Goal: Task Accomplishment & Management: Complete application form

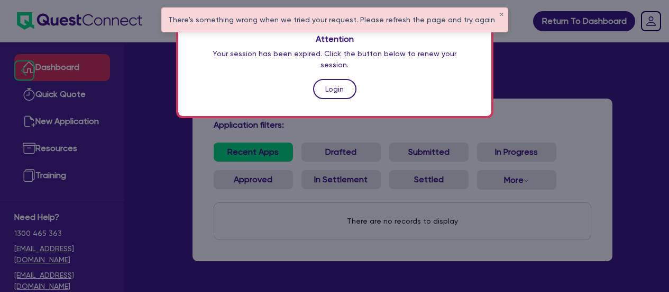
click at [337, 79] on link "Login" at bounding box center [334, 89] width 43 height 20
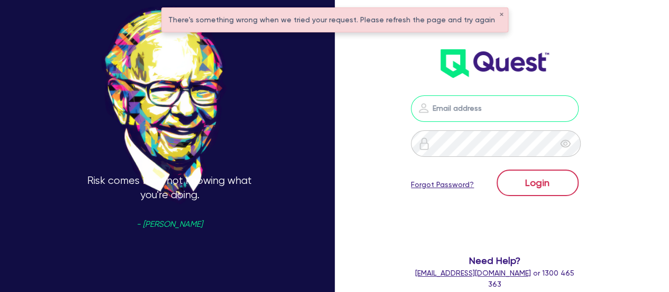
type input "jonah.faigen@quest.finance"
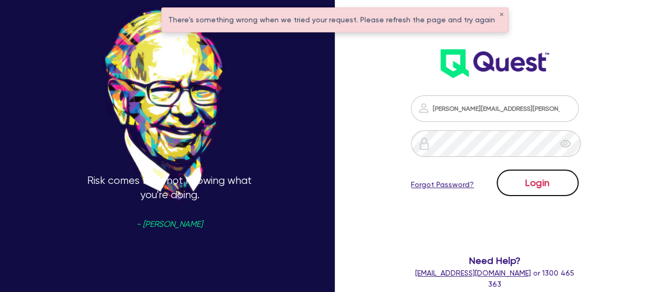
click at [558, 187] on button "Login" at bounding box center [538, 182] width 82 height 26
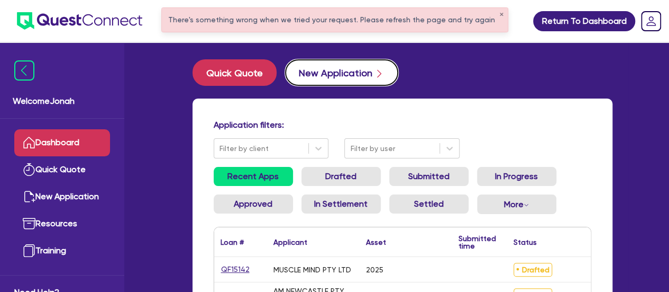
click at [365, 68] on button "New Application" at bounding box center [341, 72] width 113 height 26
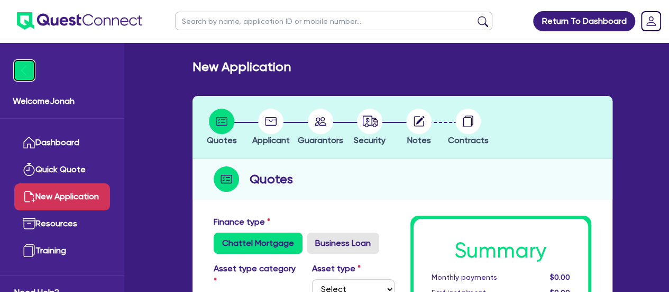
click at [26, 63] on img at bounding box center [24, 70] width 20 height 20
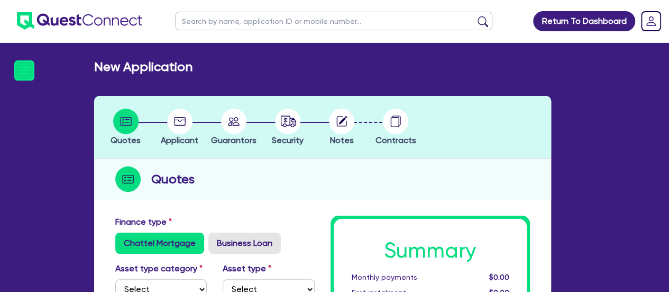
click at [127, 123] on circle at bounding box center [125, 120] width 25 height 25
click at [20, 68] on img at bounding box center [24, 70] width 20 height 20
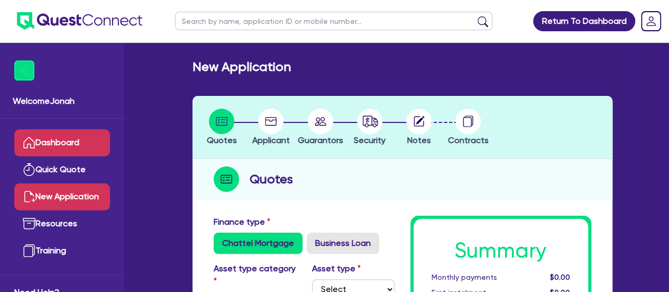
click at [54, 139] on link "Dashboard" at bounding box center [62, 142] width 96 height 27
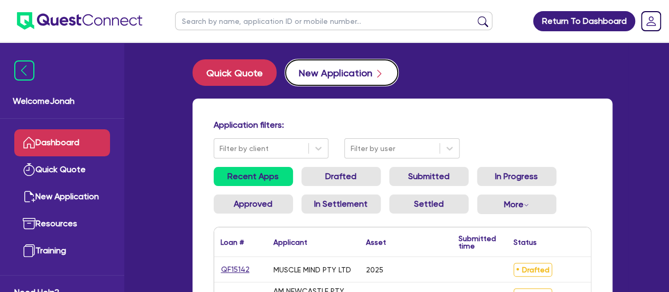
click at [374, 69] on icon "button" at bounding box center [379, 73] width 11 height 11
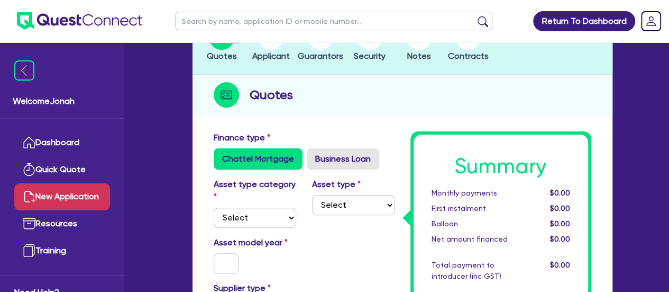
scroll to position [159, 0]
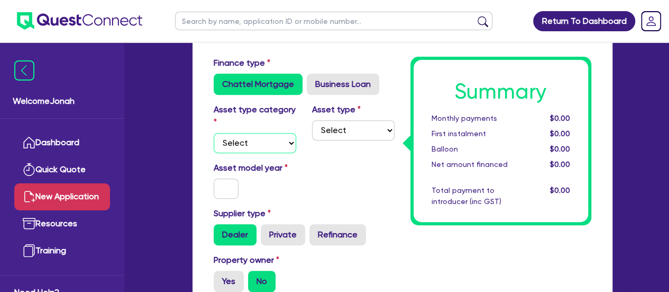
drag, startPoint x: 252, startPoint y: 143, endPoint x: 252, endPoint y: 135, distance: 8.5
click at [252, 143] on select "Select Cars and light trucks Primary assets Secondary assets Tertiary assets" at bounding box center [255, 143] width 83 height 20
select select "CARS_AND_LIGHT_TRUCKS"
click at [214, 133] on select "Select Cars and light trucks Primary assets Secondary assets Tertiary assets" at bounding box center [255, 143] width 83 height 20
click at [365, 134] on select "Select Passenger vehicles Vans and utes Light trucks up to 4.5 tonne" at bounding box center [353, 130] width 83 height 20
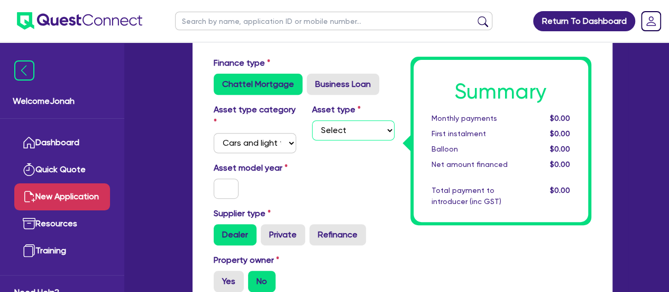
select select "LIGHT_TRUCKS"
click at [312, 120] on select "Select Passenger vehicles Vans and utes Light trucks up to 4.5 tonne" at bounding box center [353, 130] width 83 height 20
click at [237, 142] on select "Select Cars and light trucks Primary assets Secondary assets Tertiary assets" at bounding box center [255, 143] width 83 height 20
select select "PRIMARY_ASSETS"
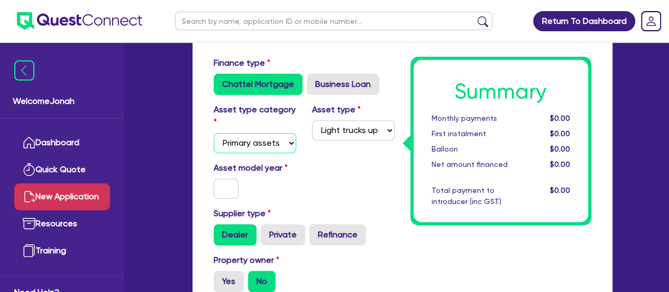
click at [214, 133] on select "Select Cars and light trucks Primary assets Secondary assets Tertiary assets" at bounding box center [255, 143] width 83 height 20
click at [355, 124] on select "Select Heavy trucks over 4.5 tonne Trailers Bus and coaches Yellow goods and ex…" at bounding box center [353, 130] width 83 height 20
select select "HEAVY_TRUCKS"
click at [312, 120] on select "Select Heavy trucks over 4.5 tonne Trailers Bus and coaches Yellow goods and ex…" at bounding box center [353, 130] width 83 height 20
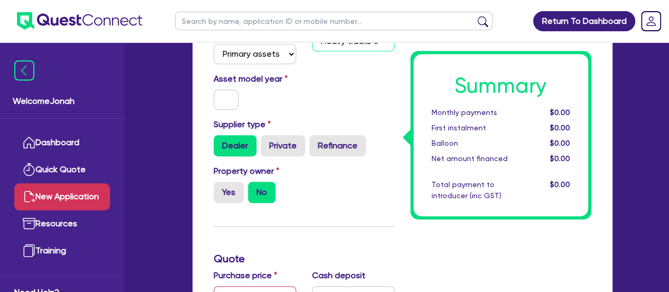
scroll to position [265, 0]
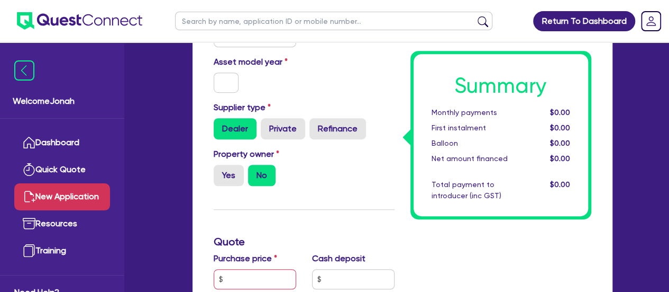
click at [239, 83] on div at bounding box center [226, 82] width 41 height 20
click at [236, 83] on input "text" at bounding box center [226, 82] width 25 height 20
type input "2010"
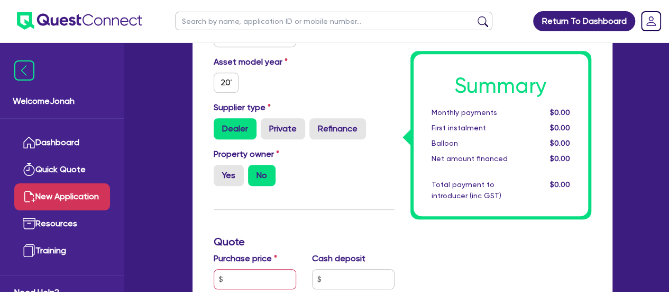
click at [267, 80] on div "Asset model year 2010" at bounding box center [255, 74] width 98 height 37
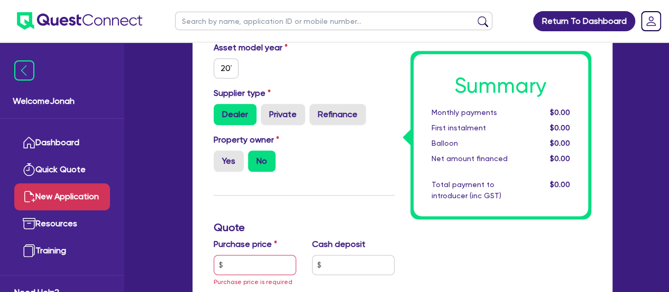
scroll to position [318, 0]
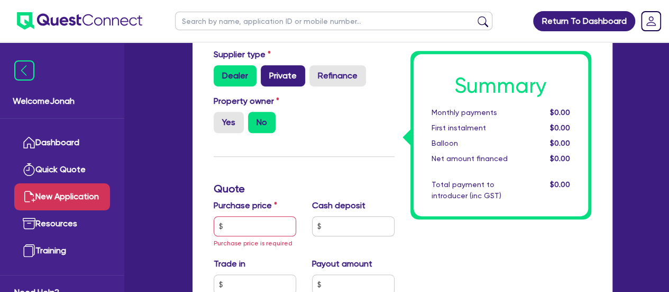
click at [279, 68] on label "Private" at bounding box center [283, 75] width 44 height 21
click at [268, 68] on input "Private" at bounding box center [264, 68] width 7 height 7
radio input "true"
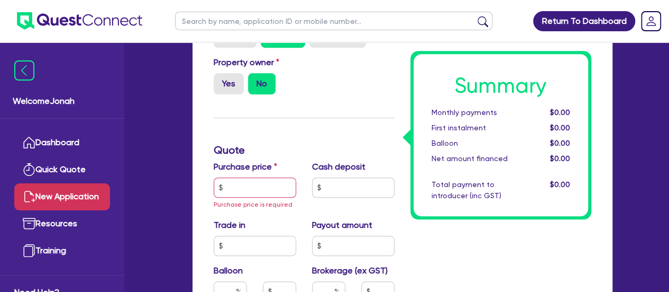
scroll to position [370, 0]
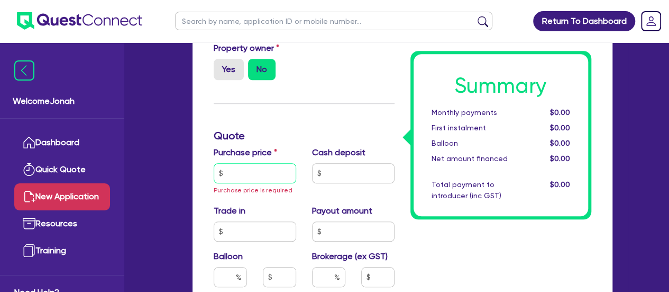
click at [259, 164] on input "text" at bounding box center [255, 173] width 83 height 20
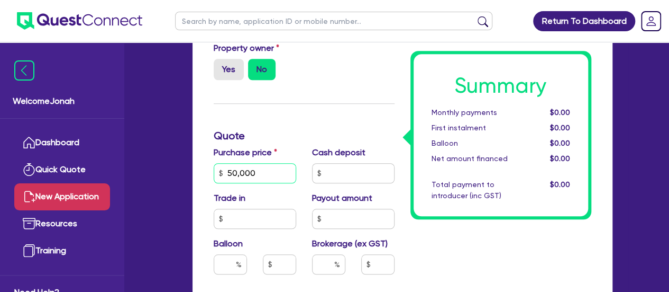
type input "50,000"
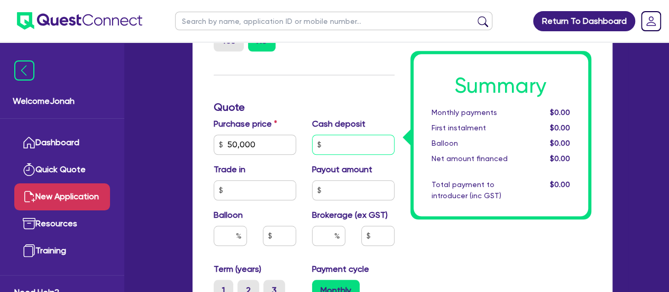
scroll to position [423, 0]
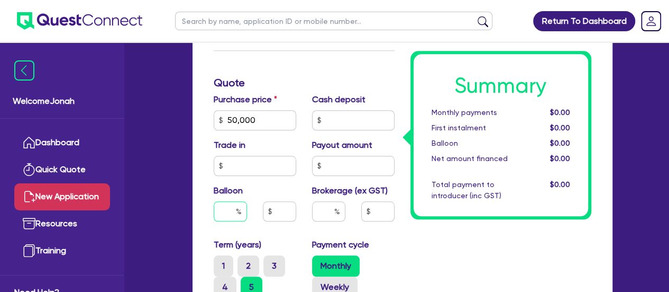
click at [225, 206] on input "text" at bounding box center [230, 211] width 33 height 20
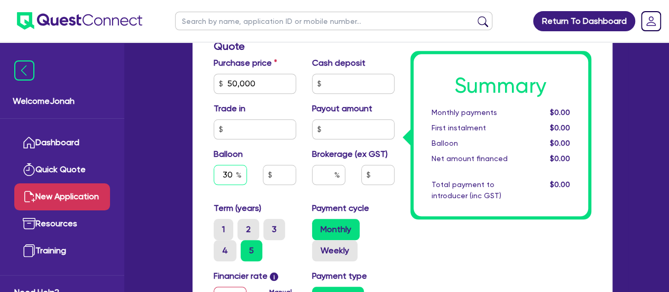
scroll to position [529, 0]
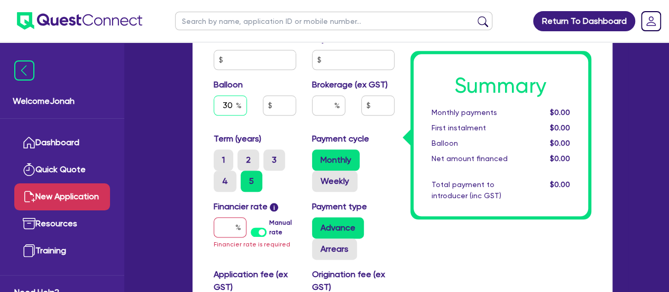
type input "30"
click at [323, 106] on input "text" at bounding box center [328, 105] width 33 height 20
click at [229, 224] on input "text" at bounding box center [230, 227] width 33 height 20
type input "8"
type input "15,000"
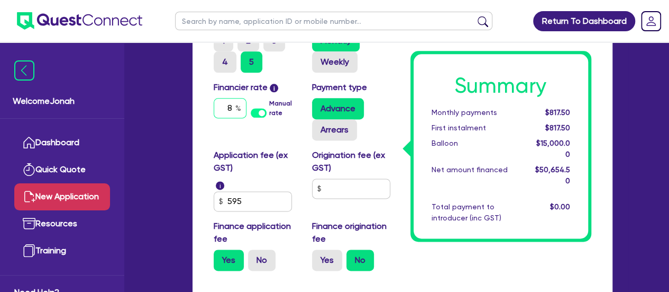
scroll to position [688, 0]
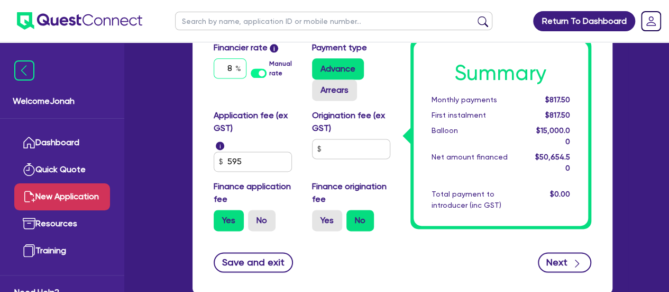
type input "8"
click at [572, 255] on button "Next" at bounding box center [564, 262] width 53 height 20
type input "15,000"
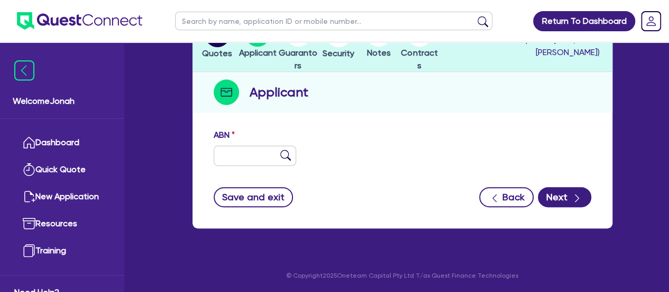
scroll to position [35, 0]
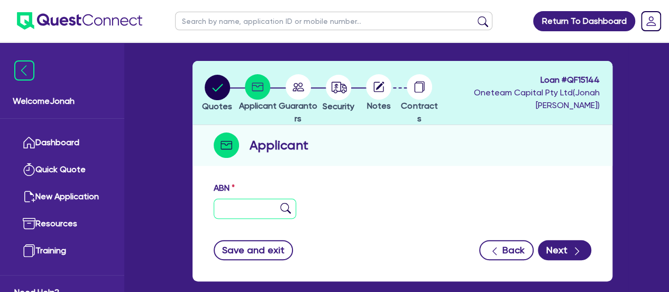
click at [259, 208] on input "text" at bounding box center [255, 208] width 83 height 20
paste input "87 905 990 788"
type input "87 905 990 788"
click at [287, 206] on img at bounding box center [285, 208] width 11 height 11
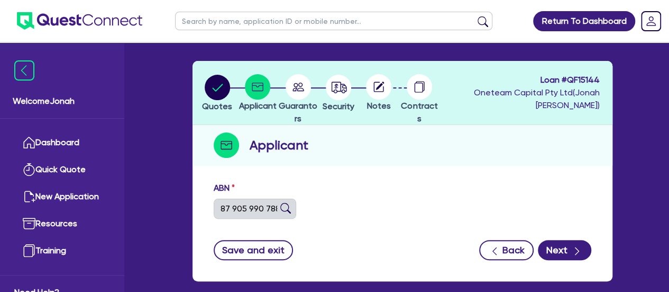
type input "Velevski, [GEOGRAPHIC_DATA]"
type input "Platinum asphalt and concreting"
select select "SOLE_TRADER"
type input "29/10/2024"
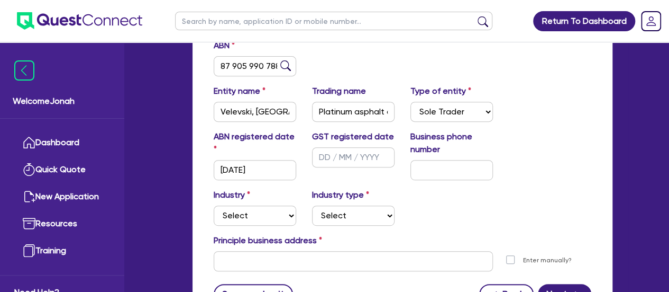
scroll to position [194, 0]
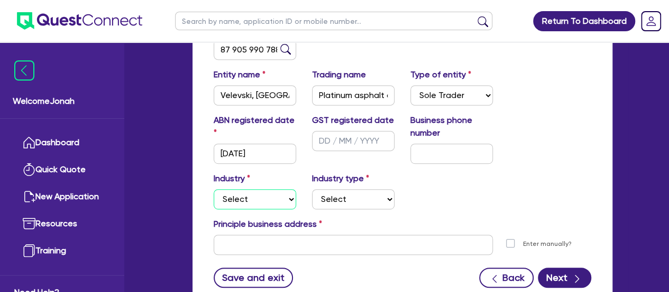
click at [265, 191] on select "Select Accomodation & Food Services Administrative & Support Services Agricultu…" at bounding box center [255, 199] width 83 height 20
select select "BUILDING_CONSTRUCTION"
click at [214, 189] on select "Select Accomodation & Food Services Administrative & Support Services Agricultu…" at bounding box center [255, 199] width 83 height 20
click at [347, 193] on select "Select Trades People Providing Services Direct to Consumers Trades People Provi…" at bounding box center [353, 199] width 83 height 20
select select "TRADES_SERVICES_CONSUMERS"
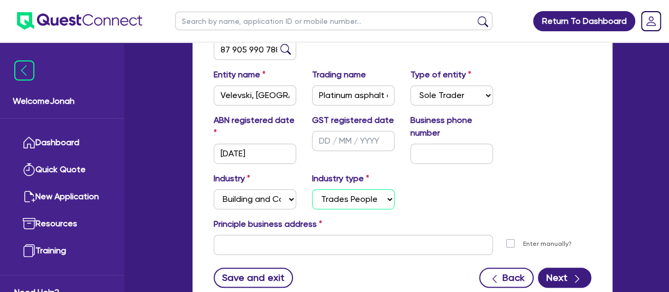
click at [312, 189] on select "Select Trades People Providing Services Direct to Consumers Trades People Provi…" at bounding box center [353, 199] width 83 height 20
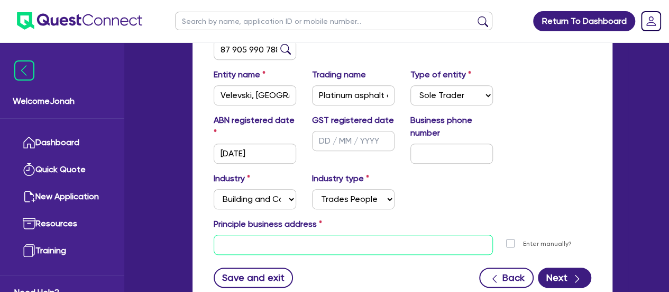
click at [300, 240] on input "text" at bounding box center [353, 244] width 279 height 20
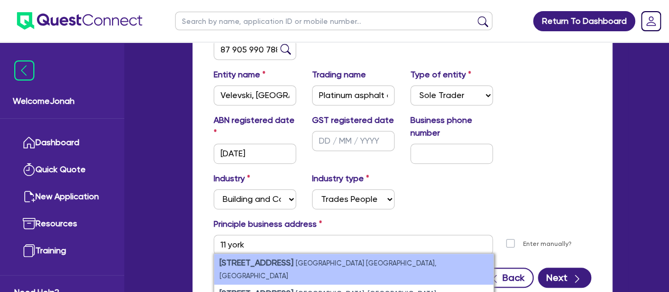
click at [345, 267] on li "11 York Street Sydney NSW, Australia" at bounding box center [353, 268] width 279 height 31
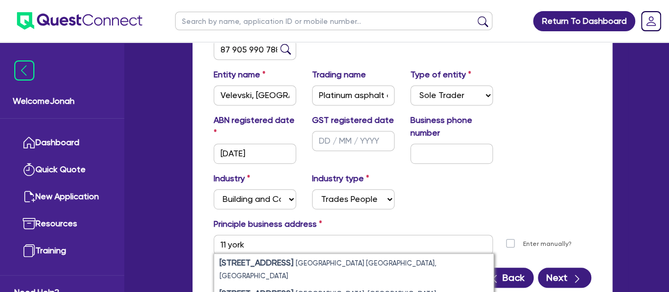
type input "11 York St Sydney NSW 2000"
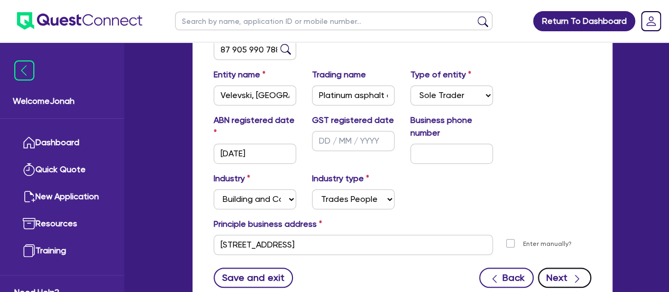
click at [572, 271] on div "button" at bounding box center [578, 276] width 12 height 13
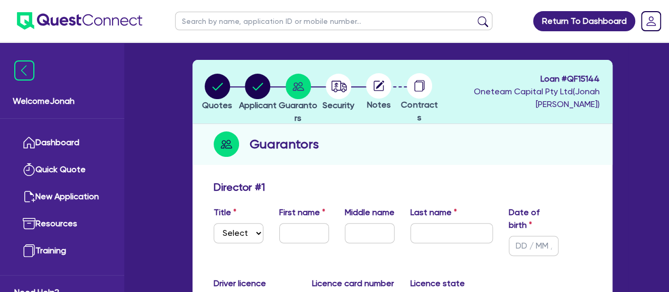
scroll to position [53, 0]
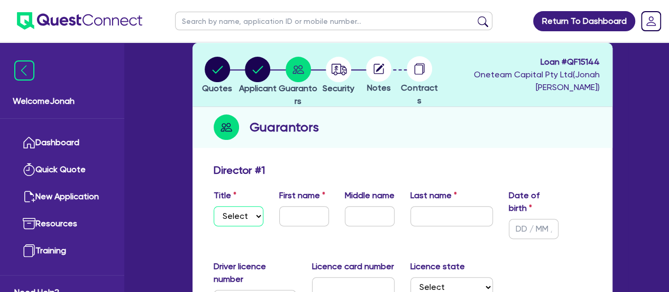
click at [235, 215] on select "Select Mr Mrs Ms Miss Dr" at bounding box center [239, 216] width 50 height 20
select select "MR"
click at [214, 206] on select "Select Mr Mrs Ms Miss Dr" at bounding box center [239, 216] width 50 height 20
drag, startPoint x: 303, startPoint y: 226, endPoint x: 296, endPoint y: 220, distance: 9.8
click at [303, 226] on div "First name" at bounding box center [304, 214] width 66 height 50
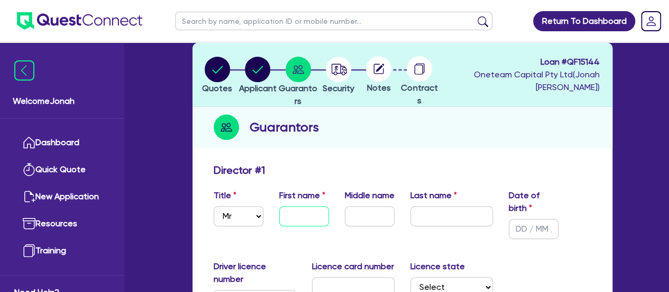
click at [297, 214] on input "text" at bounding box center [304, 216] width 50 height 20
type input "Trent"
paste input "Velevski"
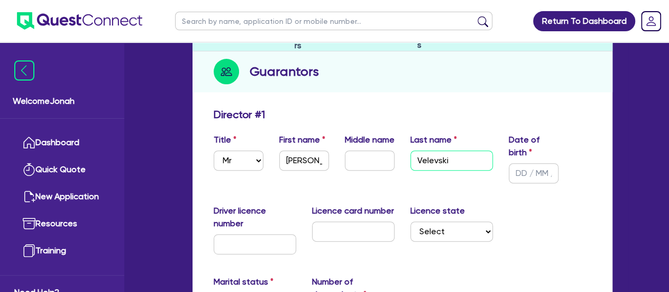
scroll to position [159, 0]
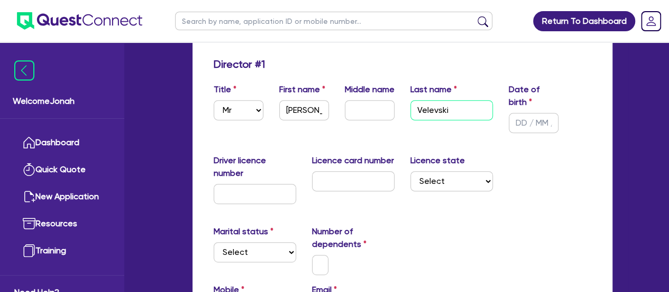
type input "Velevski"
click at [520, 121] on input "text" at bounding box center [534, 123] width 50 height 20
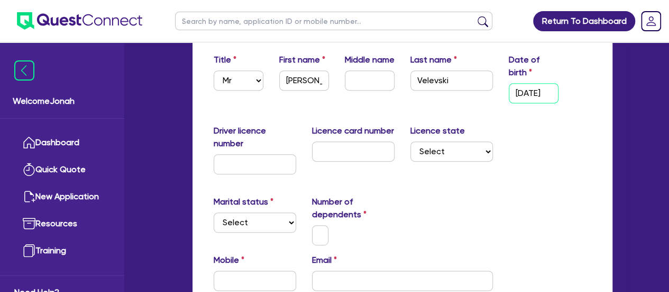
scroll to position [212, 0]
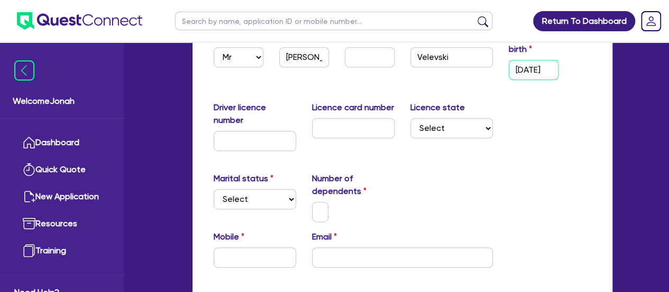
type input "25/10/1999"
click at [261, 196] on select "Select Single Married De Facto / Partner" at bounding box center [255, 199] width 83 height 20
click at [268, 198] on select "Select Single Married De Facto / Partner" at bounding box center [255, 199] width 83 height 20
select select "MARRIED"
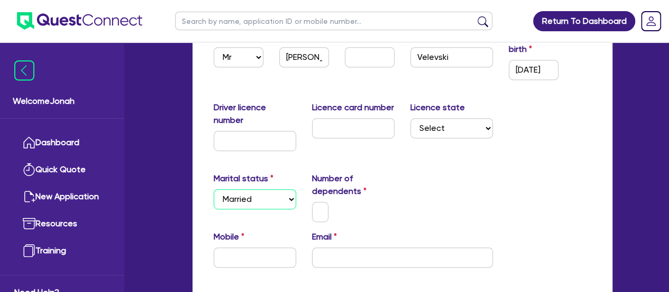
click at [214, 189] on select "Select Single Married De Facto / Partner" at bounding box center [255, 199] width 83 height 20
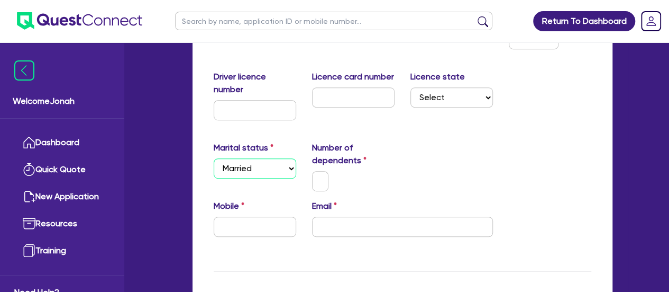
scroll to position [265, 0]
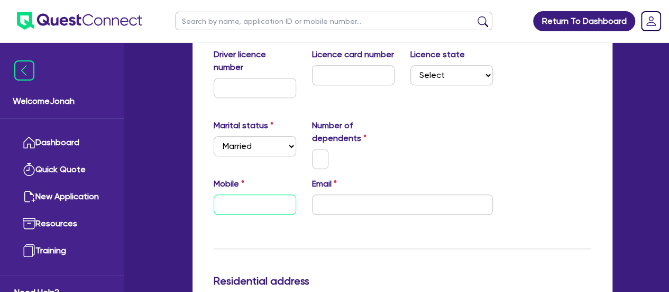
click at [280, 204] on input "text" at bounding box center [255, 204] width 83 height 20
paste input "0412 175 625"
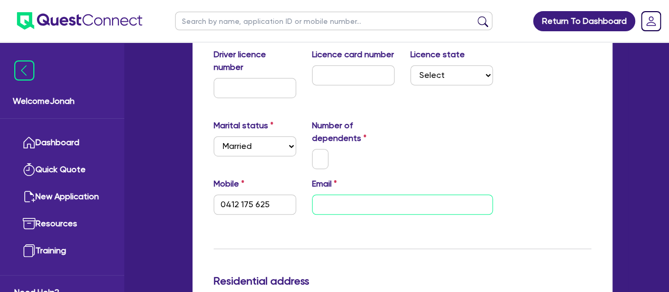
click at [352, 206] on input "email" at bounding box center [402, 204] width 181 height 20
paste input "platinumasphaltandconcreting@outlook.com"
type input "0412 175 625"
type input "platinumasphaltandconcreting@outlook.com"
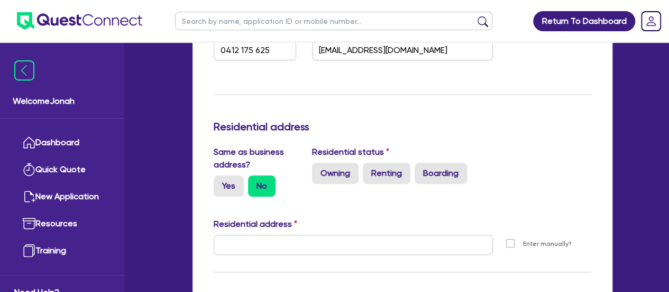
scroll to position [423, 0]
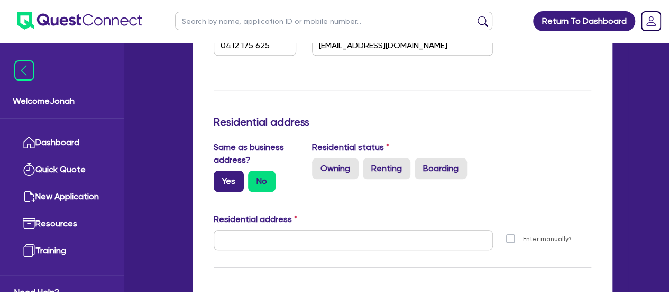
click at [229, 177] on label "Yes" at bounding box center [229, 180] width 30 height 21
click at [221, 177] on input "Yes" at bounding box center [217, 173] width 7 height 7
radio input "true"
type input "0412 175 625"
type input "11 York St Sydney NSW 2000"
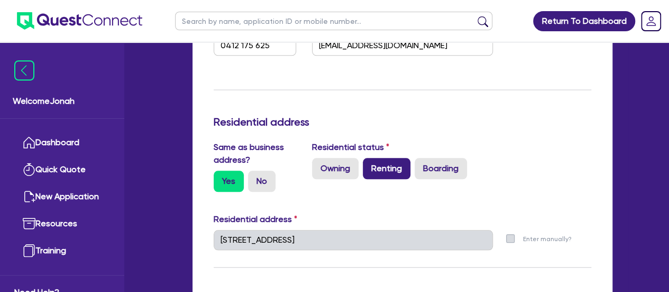
click at [378, 169] on label "Renting" at bounding box center [387, 168] width 48 height 21
click at [370, 165] on input "Renting" at bounding box center [366, 161] width 7 height 7
radio input "true"
type input "0412 175 625"
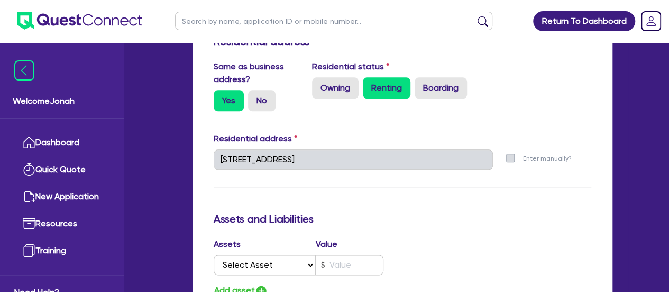
scroll to position [635, 0]
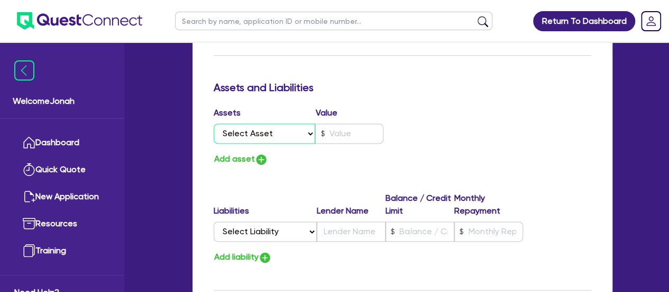
click at [293, 134] on select "Select Asset Cash Property Investment property Vehicle Truck Trailer Equipment …" at bounding box center [265, 133] width 102 height 20
click at [293, 136] on select "Select Asset Cash Property Investment property Vehicle Truck Trailer Equipment …" at bounding box center [265, 133] width 102 height 20
click at [279, 128] on select "Select Asset Cash Property Investment property Vehicle Truck Trailer Equipment …" at bounding box center [265, 133] width 102 height 20
select select "VEHICLE"
click at [214, 123] on select "Select Asset Cash Property Investment property Vehicle Truck Trailer Equipment …" at bounding box center [265, 133] width 102 height 20
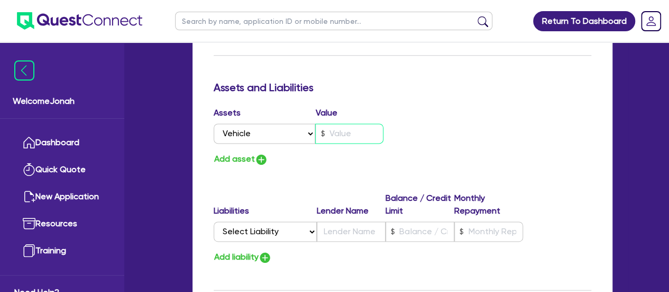
drag, startPoint x: 342, startPoint y: 130, endPoint x: 336, endPoint y: 128, distance: 6.7
click at [342, 130] on input "text" at bounding box center [349, 133] width 68 height 20
type input "0412 175 625"
type input "2"
type input "0412 175 625"
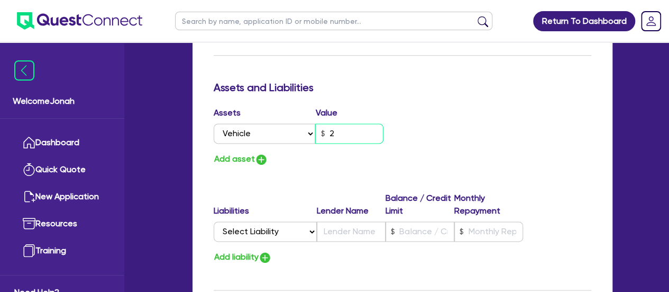
type input "20"
type input "0412 175 625"
type input "200"
type input "0412 175 625"
type input "2,000"
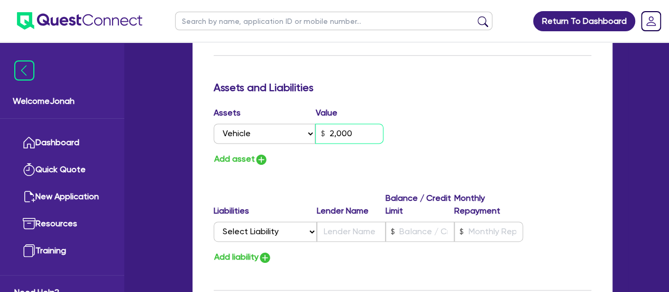
type input "0412 175 625"
type input "20,000"
click at [458, 124] on div "Assets Value Select Asset Cash Property Investment property Vehicle Truck Trail…" at bounding box center [403, 136] width 394 height 60
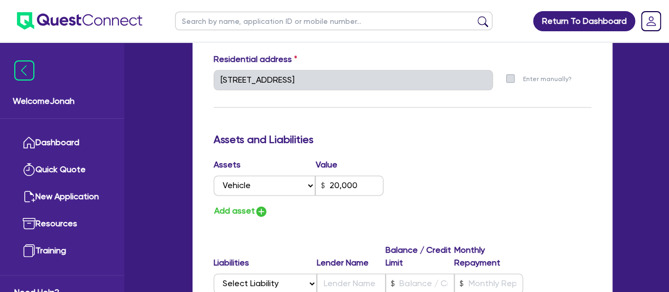
scroll to position [582, 0]
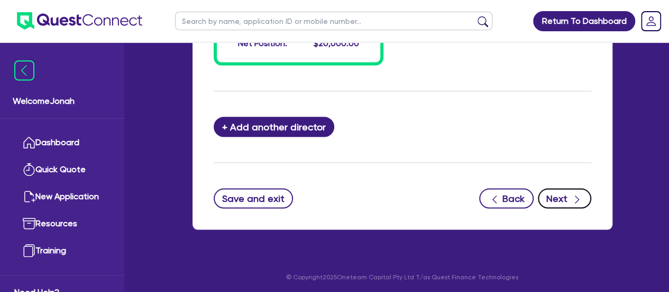
click at [564, 198] on button "Next" at bounding box center [564, 198] width 53 height 20
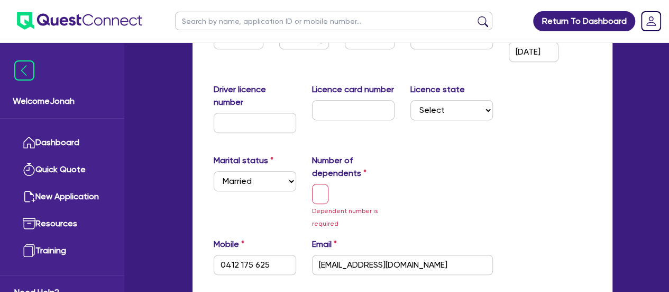
scroll to position [229, 0]
click at [315, 191] on input "text" at bounding box center [320, 194] width 17 height 20
type input "0"
type input "0412 175 625"
type input "20,000"
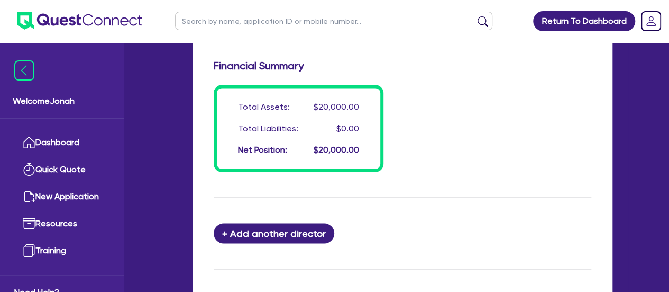
scroll to position [970, 0]
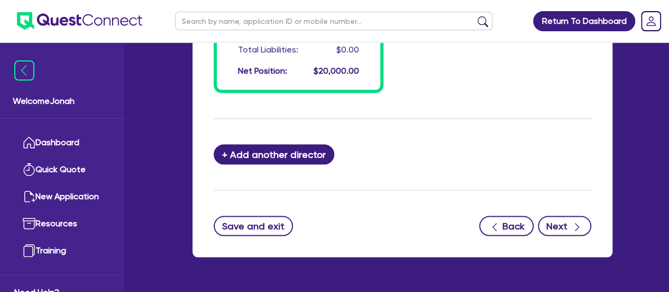
type input "0"
click at [557, 217] on button "Next" at bounding box center [564, 225] width 53 height 20
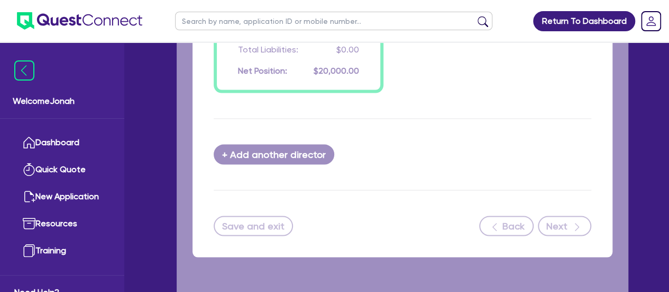
scroll to position [0, 0]
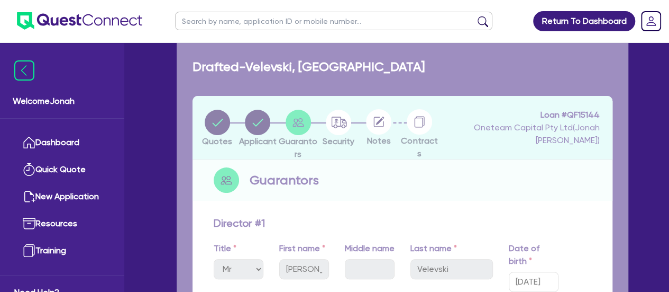
select select "PRIMARY_ASSETS"
select select "HEAVY_TRUCKS"
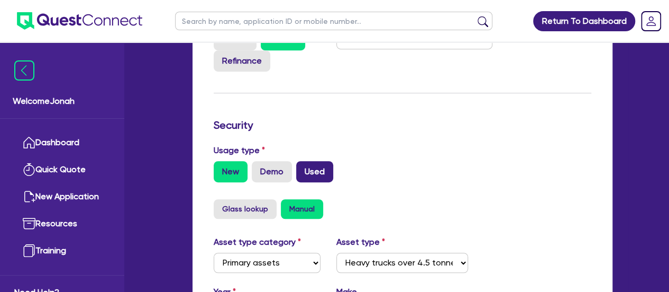
scroll to position [291, 0]
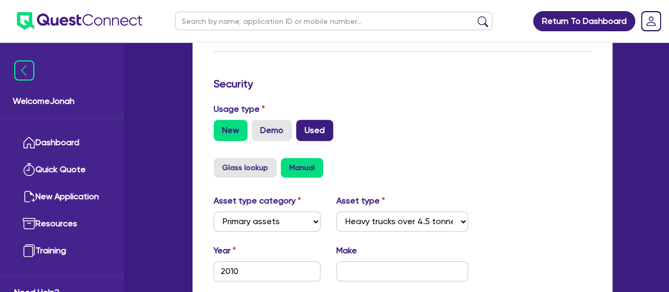
click at [316, 130] on label "Used" at bounding box center [314, 130] width 37 height 21
click at [303, 126] on input "Used" at bounding box center [299, 123] width 7 height 7
radio input "true"
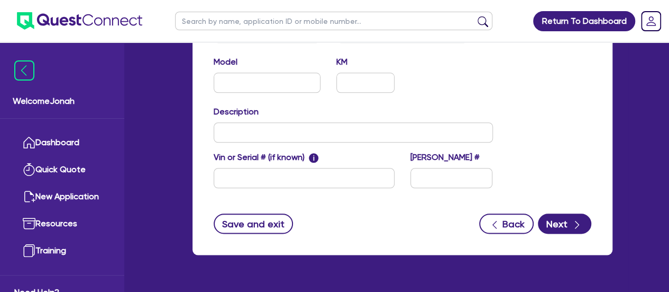
scroll to position [556, 0]
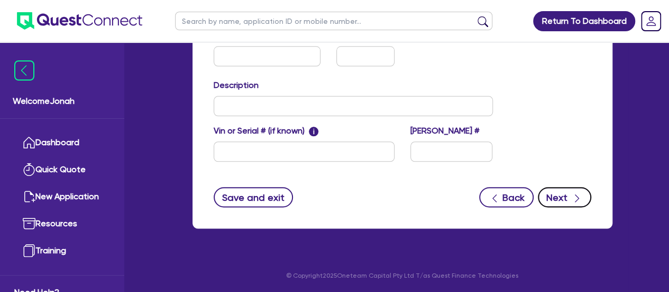
click at [555, 193] on button "Next" at bounding box center [564, 197] width 53 height 20
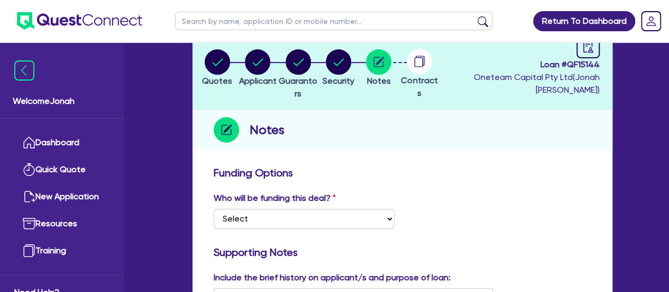
scroll to position [159, 0]
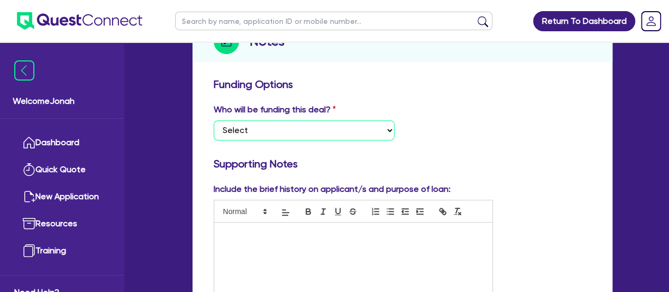
click at [348, 133] on select "Select I want Quest to fund 100% I will fund 100% I will co-fund with Quest Oth…" at bounding box center [304, 130] width 181 height 20
drag, startPoint x: 495, startPoint y: 147, endPoint x: 487, endPoint y: 147, distance: 8.5
click at [493, 147] on div "Who will be funding this deal? Select I want Quest to fund 100% I will fund 100…" at bounding box center [403, 126] width 394 height 46
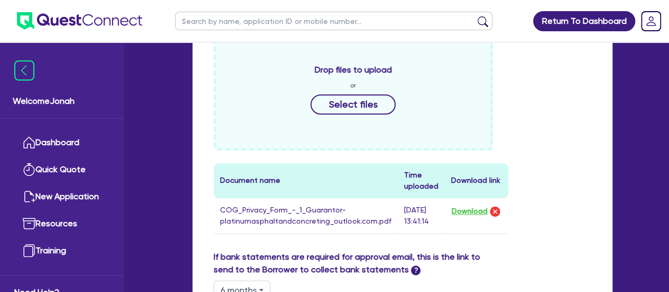
scroll to position [423, 0]
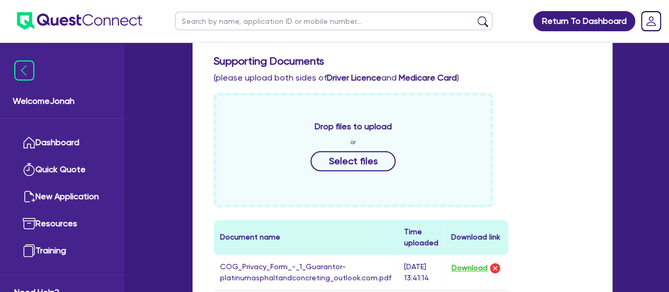
click at [632, 100] on div "Return To Dashboard Edit Profile Logout Welcome Jonah Dashboard Quick Quote New…" at bounding box center [334, 118] width 603 height 1083
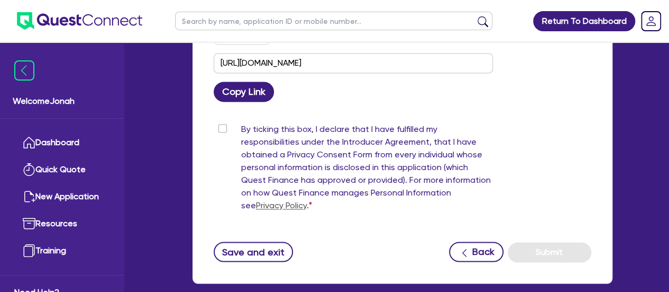
scroll to position [790, 0]
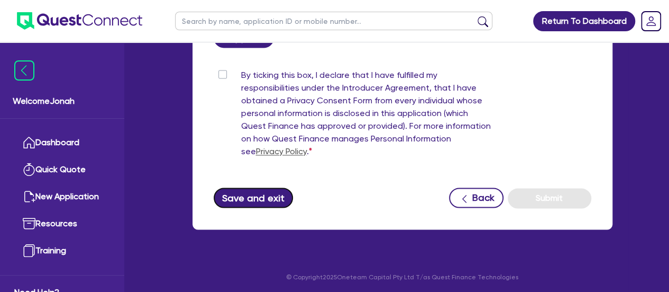
click at [260, 197] on button "Save and exit" at bounding box center [254, 197] width 80 height 20
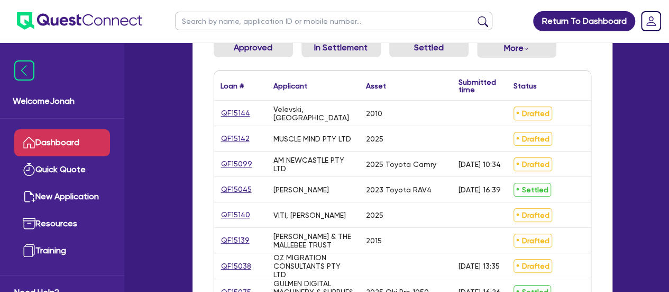
scroll to position [159, 0]
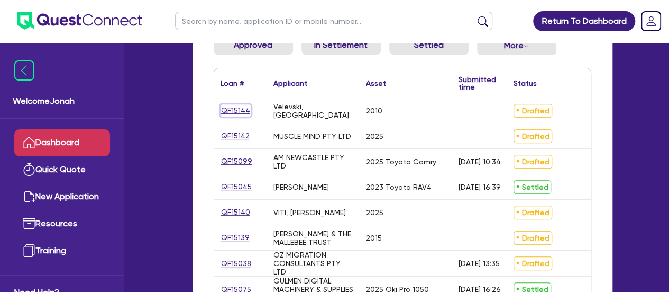
click at [231, 106] on link "QF15144" at bounding box center [236, 110] width 30 height 12
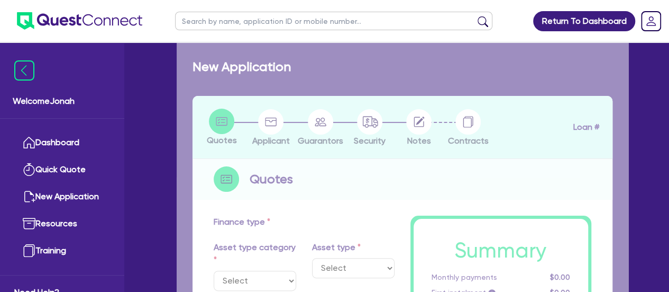
select select "PRIMARY_ASSETS"
type input "2010"
radio input "false"
radio input "true"
type input "50,000"
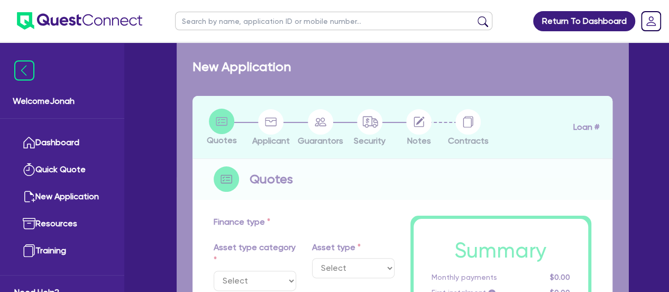
type input "30"
type input "15,000"
type input "8"
select select "HEAVY_TRUCKS"
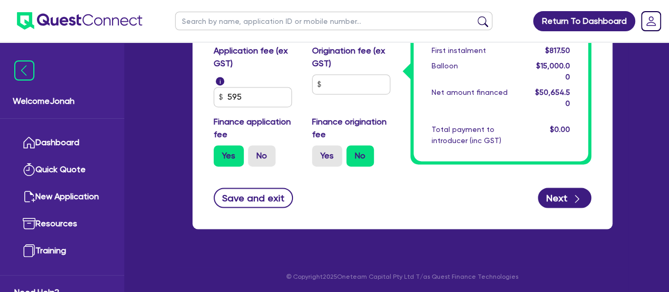
scroll to position [774, 0]
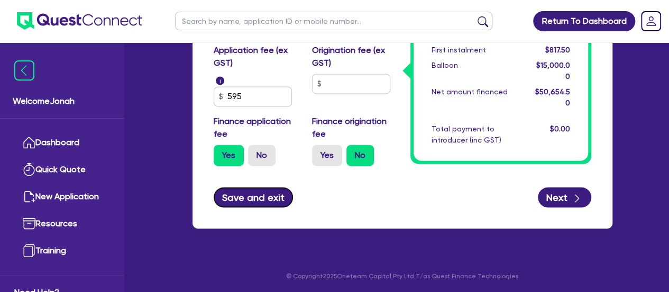
click at [277, 195] on button "Save and exit" at bounding box center [254, 197] width 80 height 20
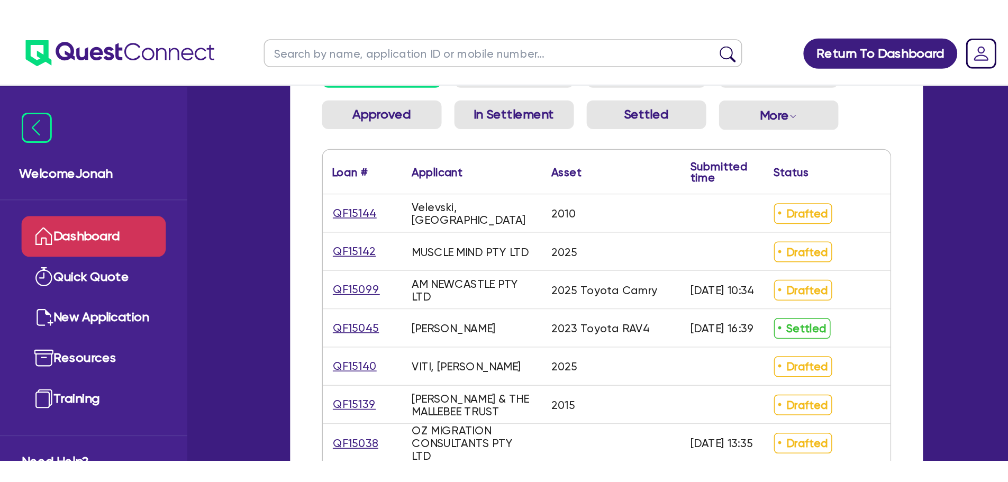
scroll to position [159, 0]
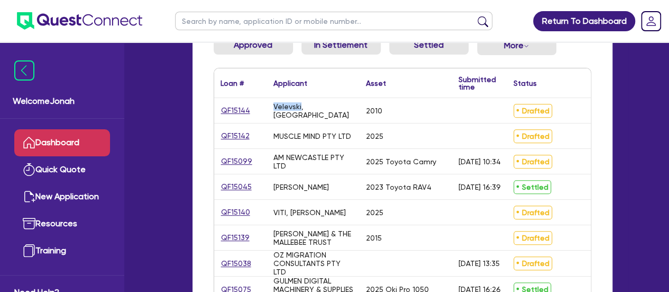
drag, startPoint x: 272, startPoint y: 111, endPoint x: 300, endPoint y: 113, distance: 27.6
click at [300, 113] on div "Velevski, [GEOGRAPHIC_DATA]" at bounding box center [313, 110] width 93 height 25
copy div "Velevski"
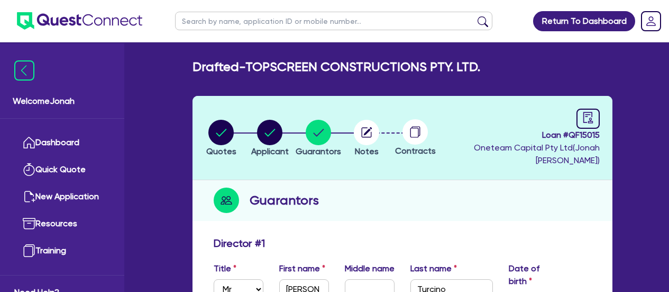
select select "MR"
select select "VIC"
select select "MARRIED"
select select "MORTGAGE"
select select "VEHICLE_LOAN"
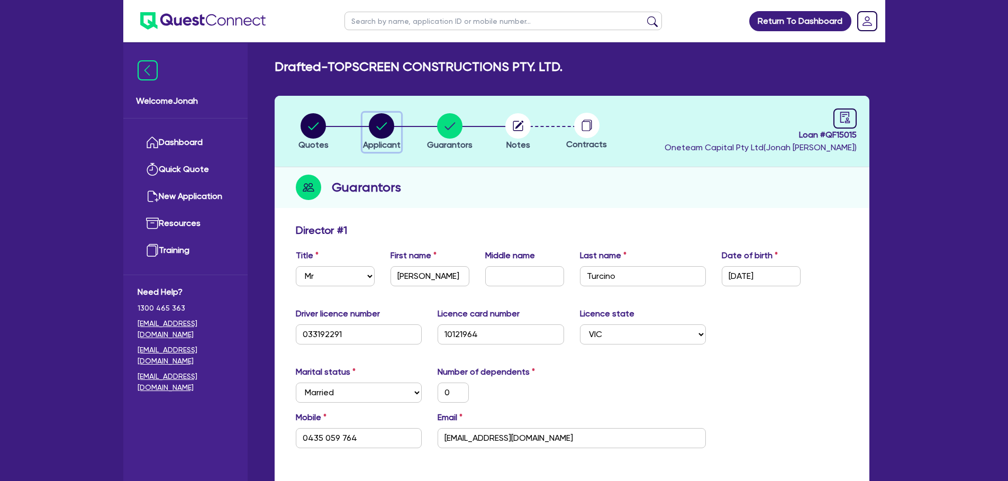
click at [376, 124] on circle "button" at bounding box center [381, 125] width 25 height 25
select select "COMPANY"
select select "BUILDING_CONSTRUCTION"
select select "TRADES_SERVICES_BUSINESSES_GOVERNMENT"
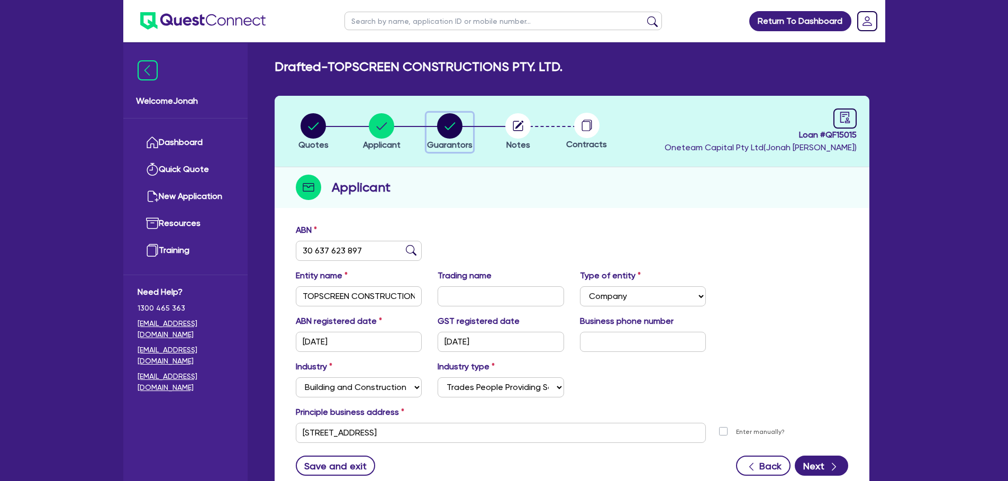
click at [463, 134] on icon "button" at bounding box center [449, 125] width 25 height 25
select select "MR"
select select "VIC"
select select "MARRIED"
select select "MORTGAGE"
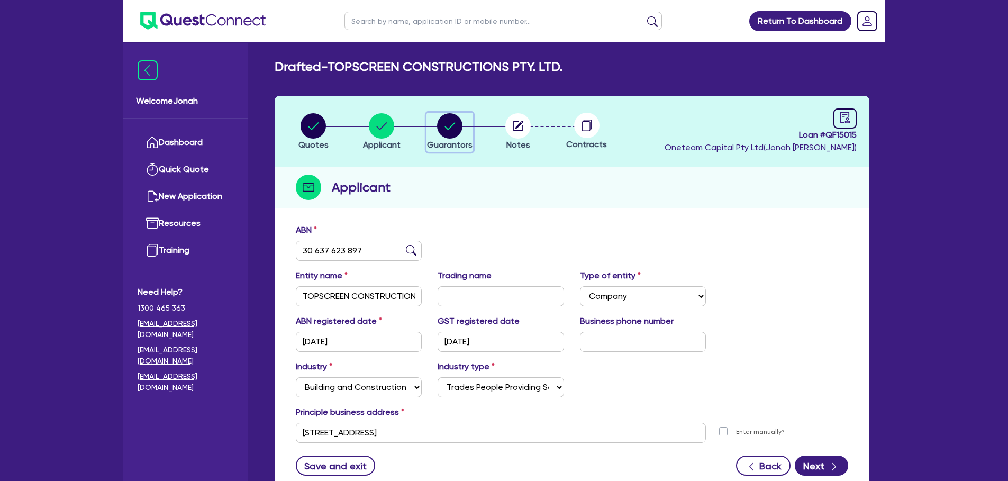
select select "VEHICLE_LOAN"
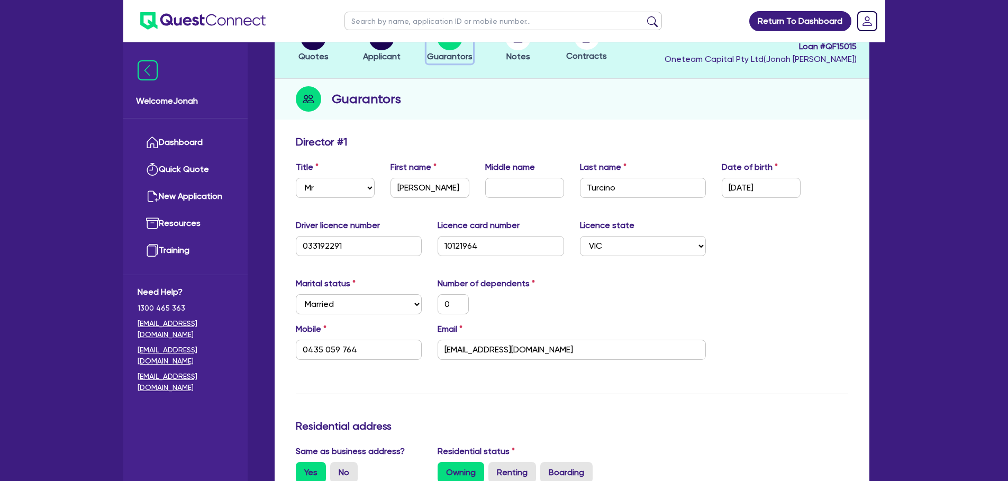
scroll to position [106, 0]
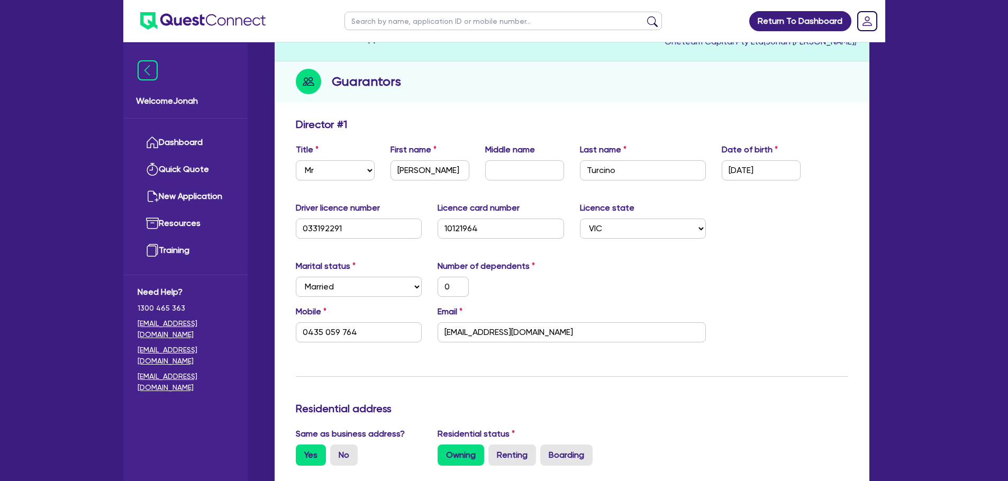
click at [409, 19] on input "text" at bounding box center [503, 21] width 318 height 19
type input "thomas woodlock"
click at [648, 19] on button "submit" at bounding box center [652, 23] width 17 height 15
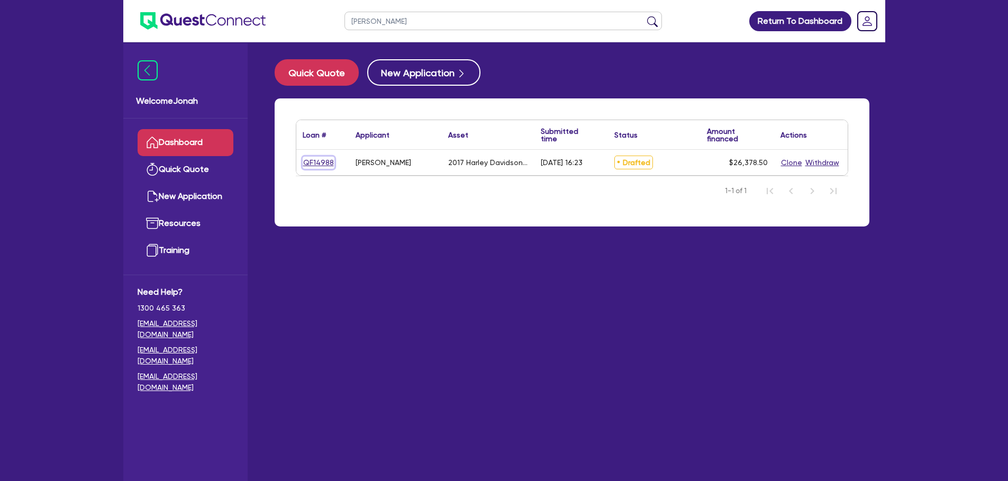
click at [318, 165] on link "QF14988" at bounding box center [319, 163] width 32 height 12
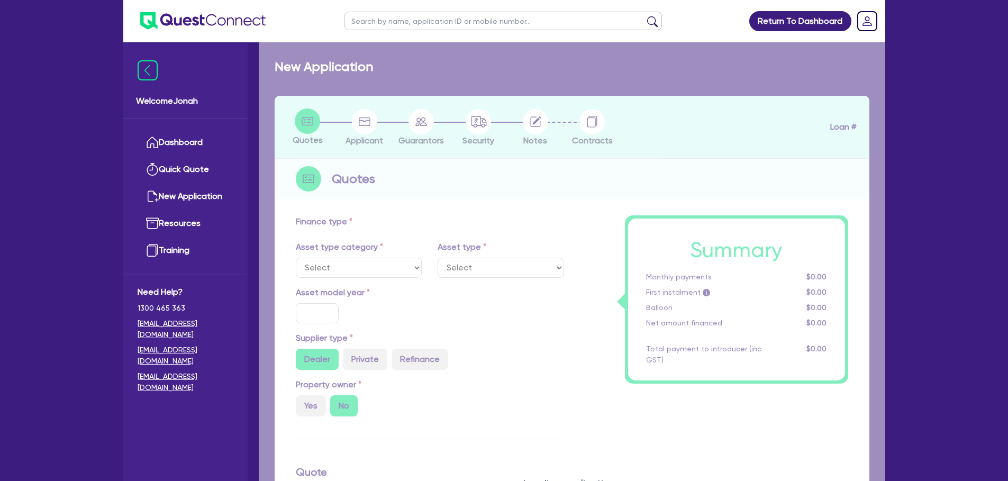
select select "CARS_AND_LIGHT_TRUCKS"
type input "2017"
radio input "true"
type input "26,378.5"
type input "9"
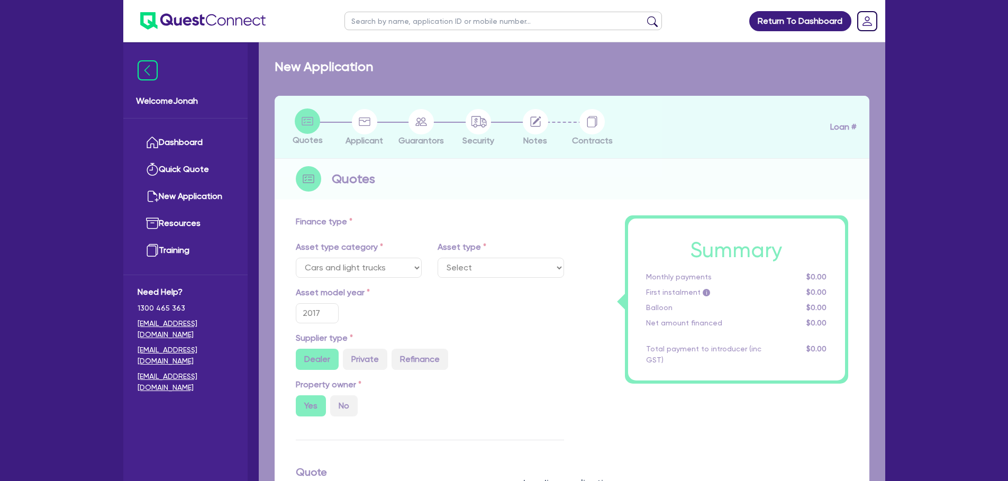
select select "PASSENGER_VEHICLES"
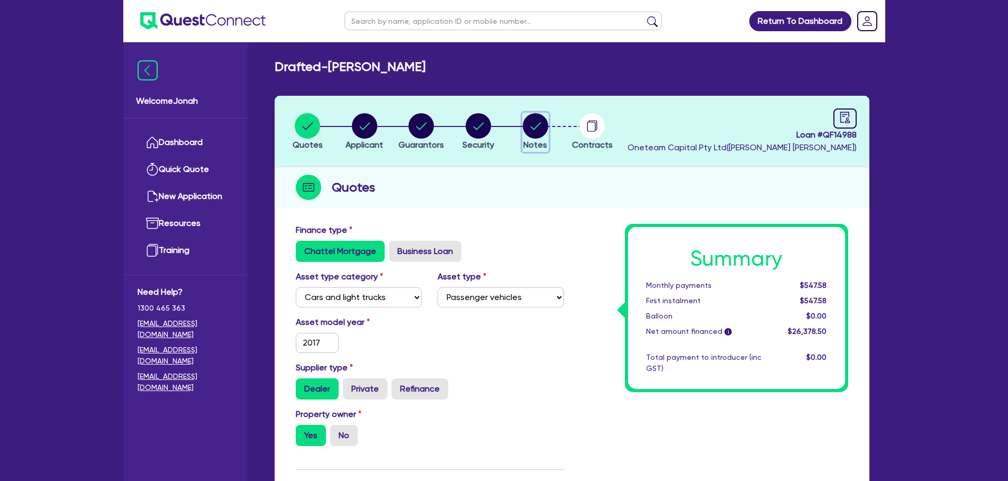
click at [536, 118] on circle "button" at bounding box center [535, 125] width 25 height 25
select select "Other"
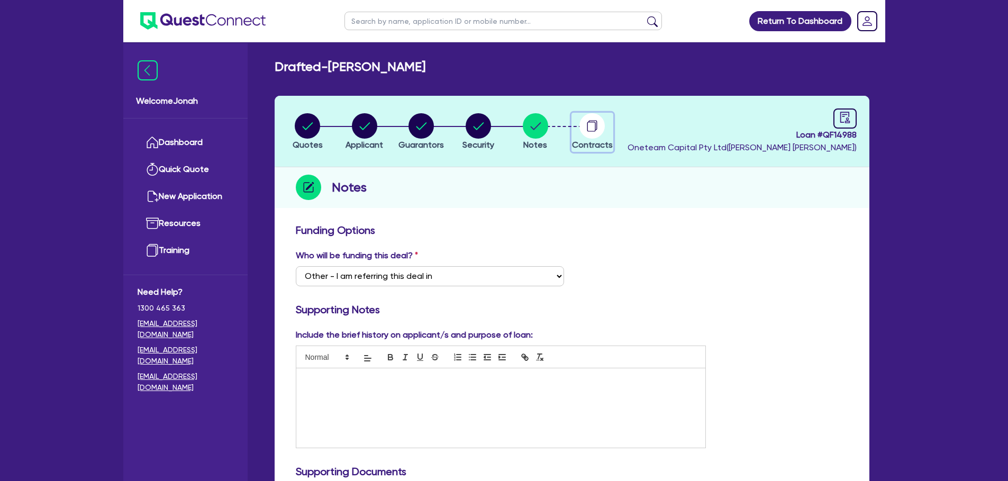
click at [585, 122] on circle "button" at bounding box center [591, 125] width 25 height 25
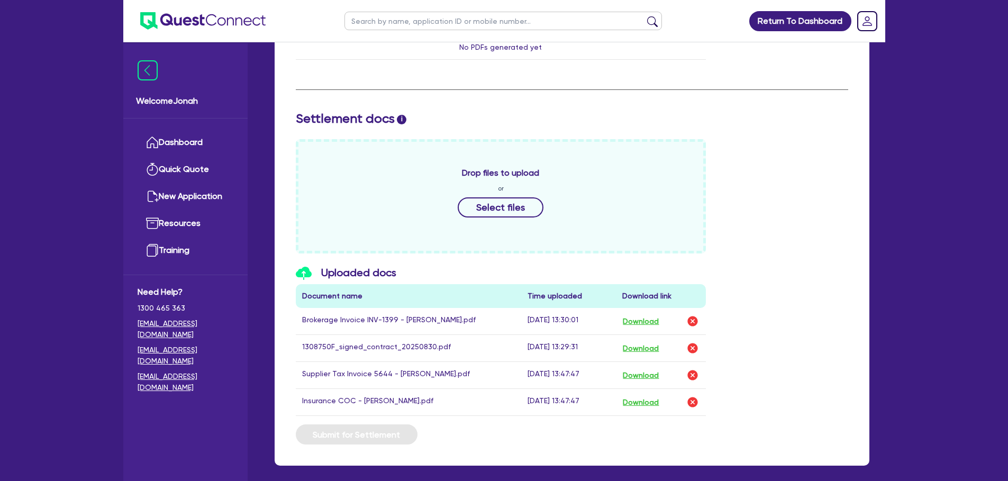
scroll to position [423, 0]
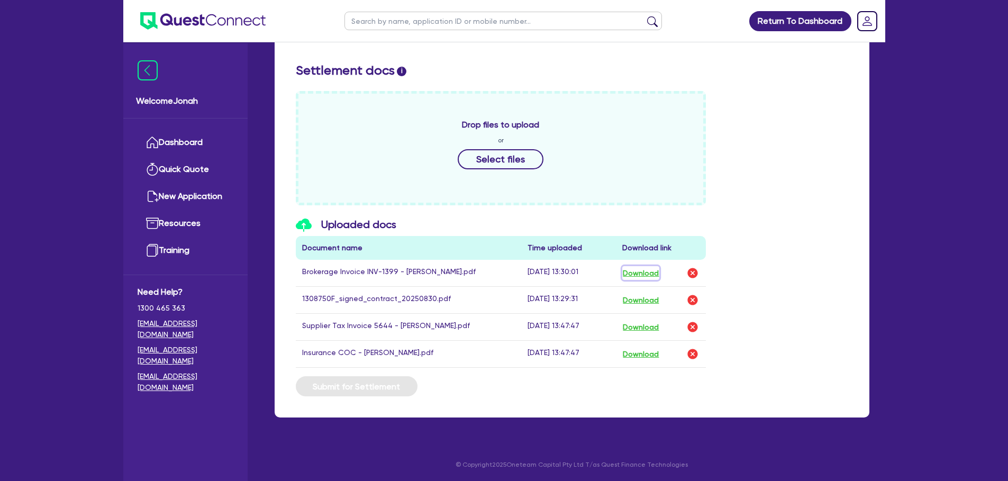
click at [634, 269] on button "Download" at bounding box center [640, 273] width 37 height 14
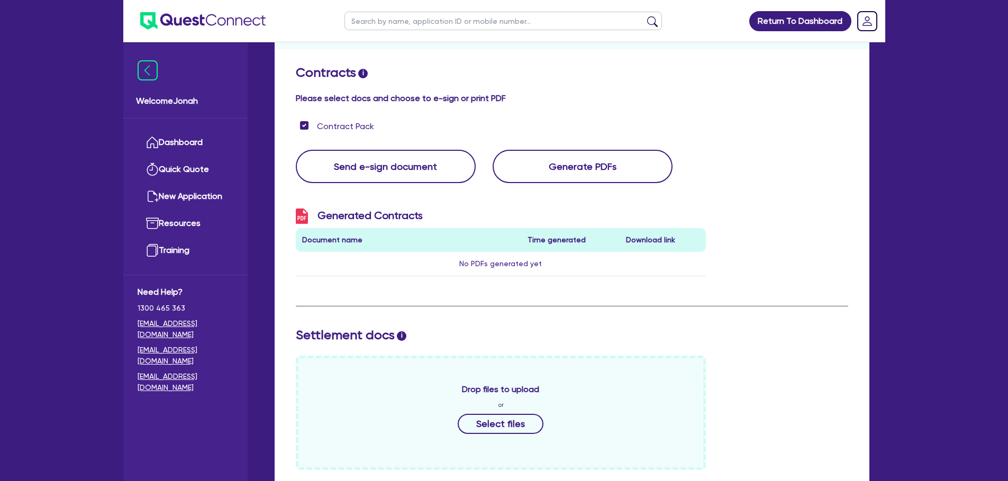
scroll to position [0, 0]
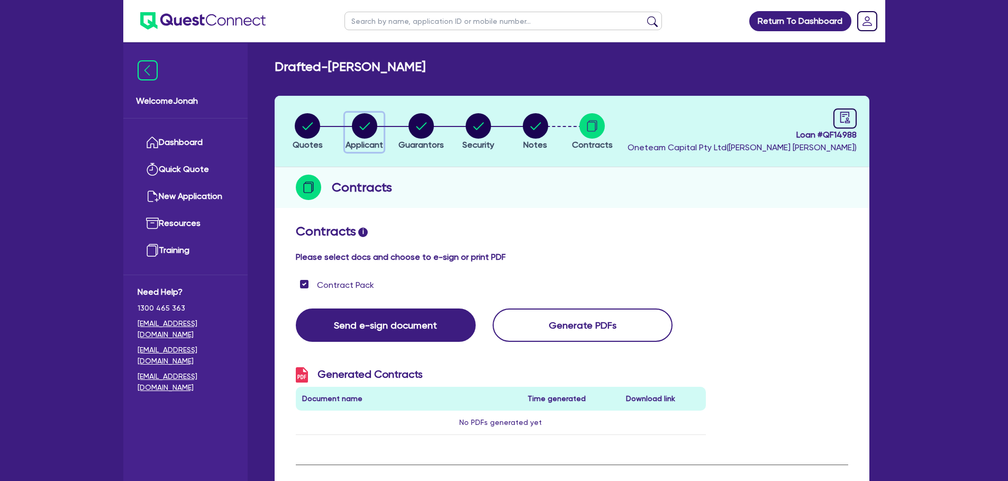
click at [370, 133] on circle "button" at bounding box center [364, 125] width 25 height 25
select select "SOLE_TRADER"
select select "HEALTH_BEAUTY"
select select "HAIR_BEAUTY_SALONS"
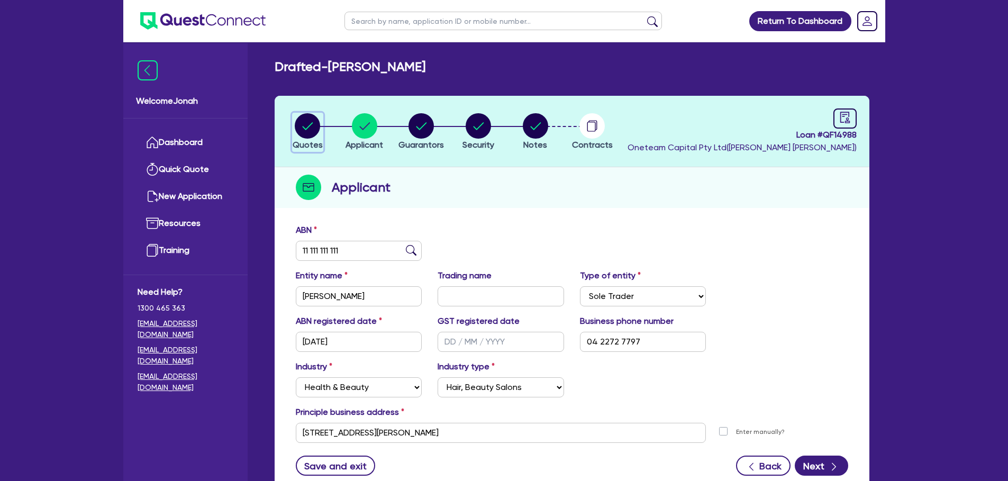
click at [296, 130] on circle "button" at bounding box center [307, 125] width 25 height 25
select select "CARS_AND_LIGHT_TRUCKS"
select select "PASSENGER_VEHICLES"
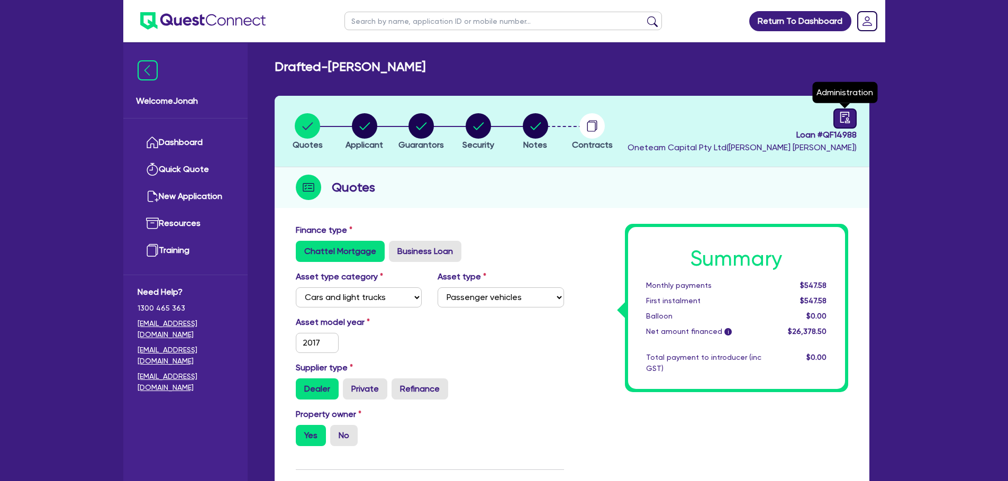
click at [669, 117] on icon "audit" at bounding box center [845, 118] width 12 height 12
select select "DRAFTED_AMENDED"
select select "Other"
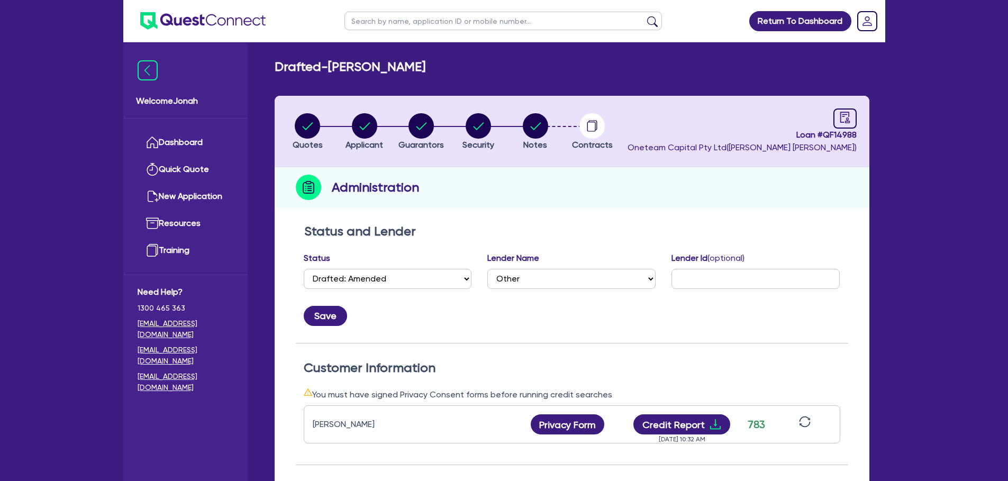
click at [403, 20] on input "text" at bounding box center [503, 21] width 318 height 19
type input "i"
type input "pavlos"
click button "submit" at bounding box center [652, 23] width 17 height 15
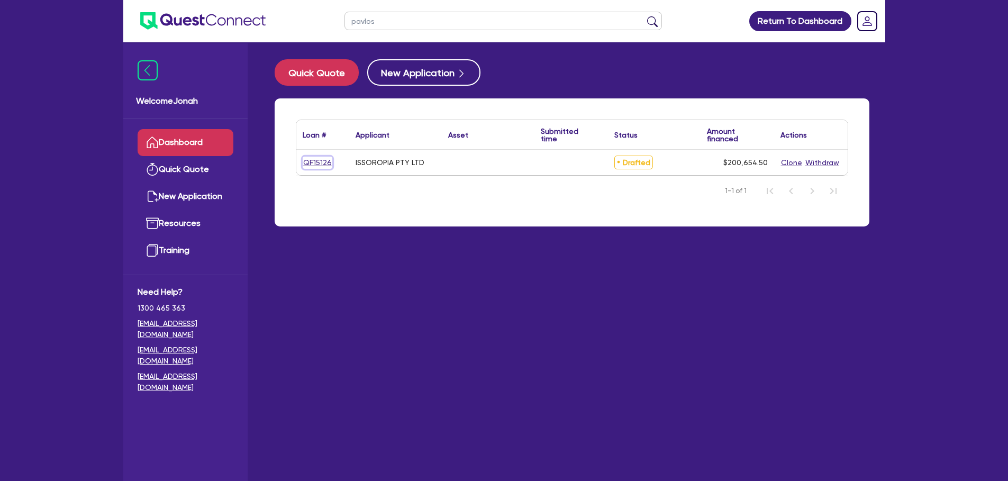
click at [307, 164] on link "QF15126" at bounding box center [318, 163] width 30 height 12
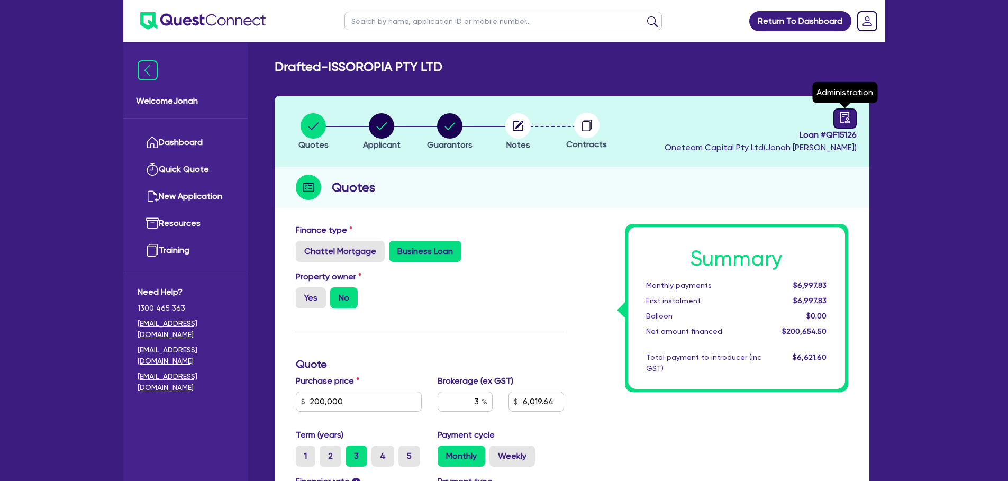
click at [669, 113] on icon "audit" at bounding box center [845, 118] width 12 height 12
select select "DRAFTED_NEW"
select select "Other"
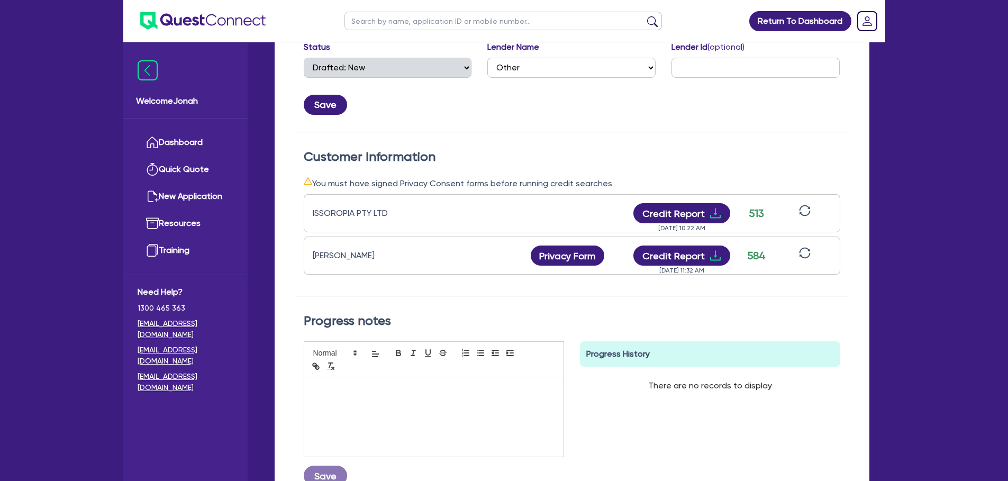
scroll to position [212, 0]
click at [652, 210] on button "Credit Report" at bounding box center [681, 213] width 97 height 20
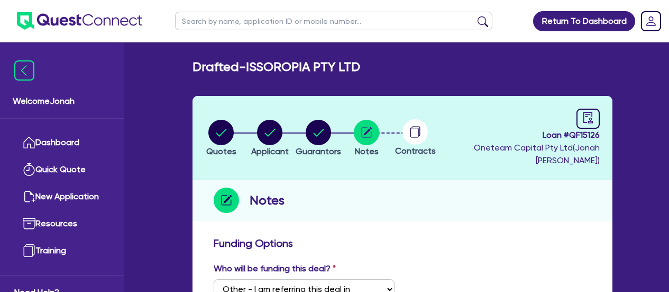
select select "Other"
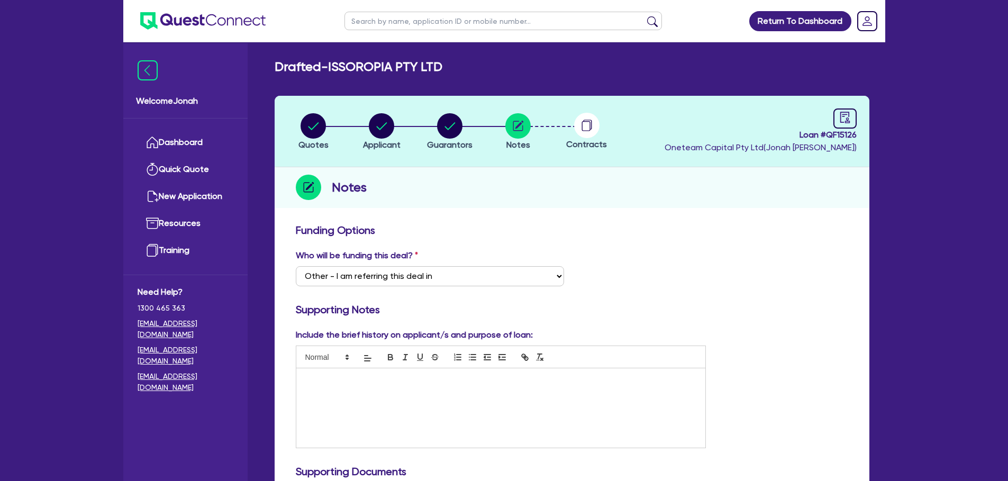
select select "Other"
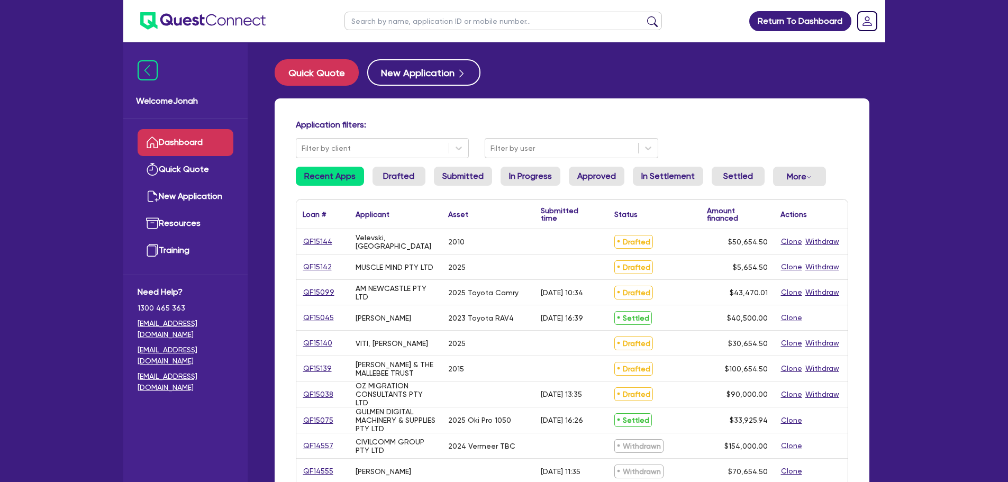
scroll to position [159, 0]
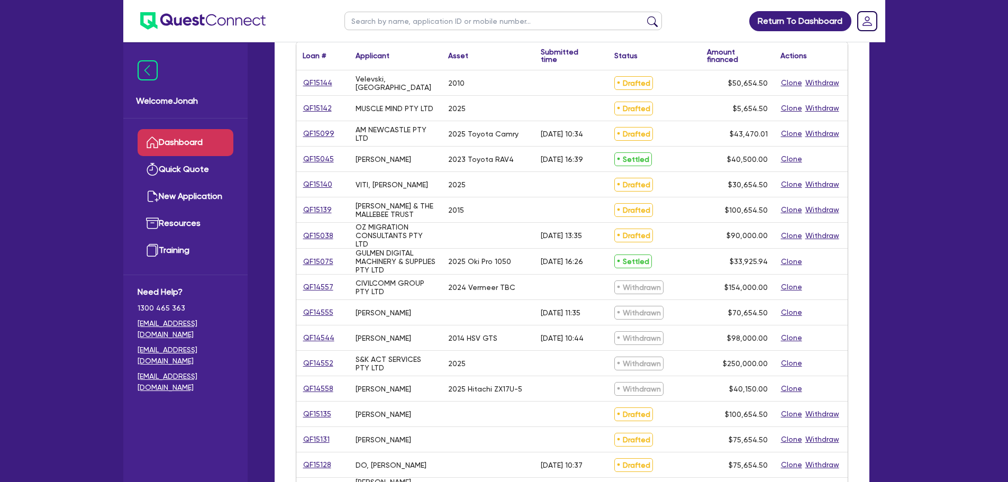
click at [400, 23] on input "text" at bounding box center [503, 21] width 318 height 19
type input "[PERSON_NAME]"
click at [644, 16] on button "submit" at bounding box center [652, 23] width 17 height 15
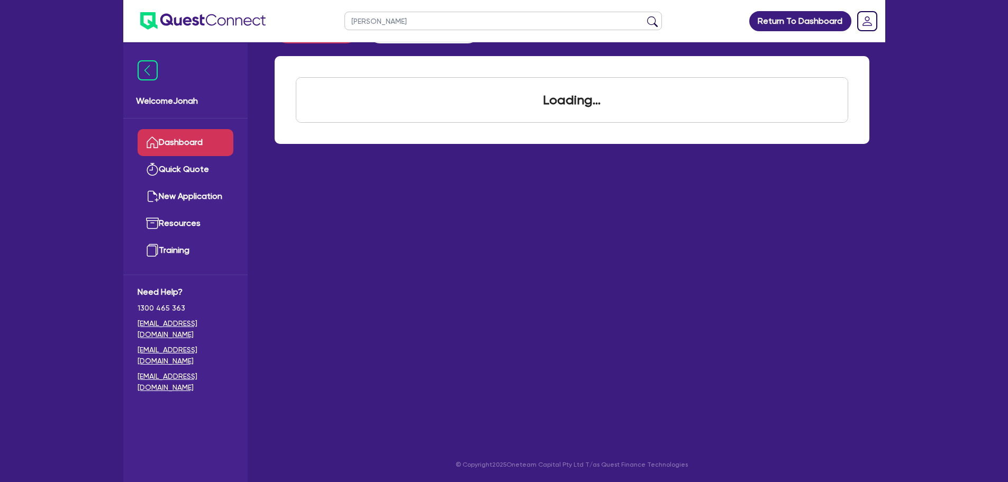
scroll to position [42, 0]
